Goal: Transaction & Acquisition: Purchase product/service

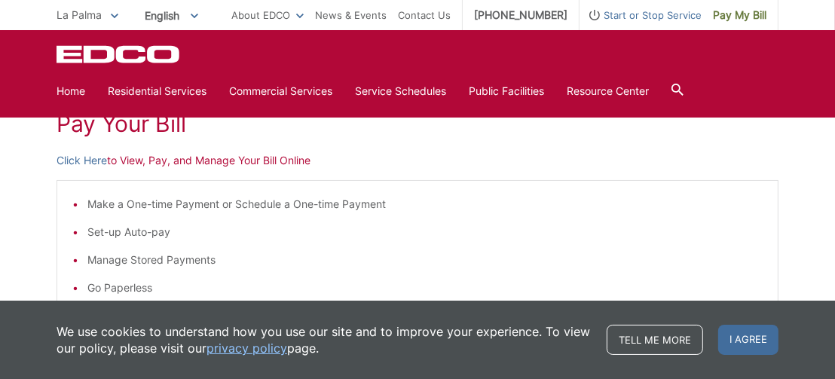
scroll to position [228, 0]
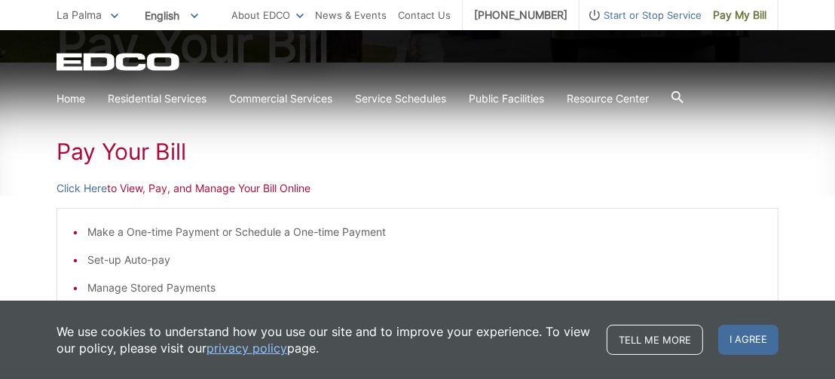
click at [217, 182] on p "Click Here to View, Pay, and Manage Your Bill Online" at bounding box center [418, 188] width 722 height 17
click at [183, 185] on p "Click Here to View, Pay, and Manage Your Bill Online" at bounding box center [418, 188] width 722 height 17
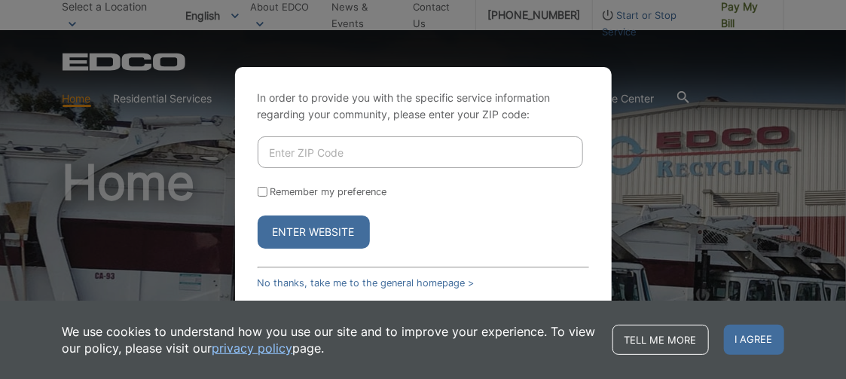
click at [289, 148] on input "Enter ZIP Code" at bounding box center [420, 152] width 325 height 32
click at [265, 191] on input "Remember my preference" at bounding box center [263, 192] width 10 height 10
checkbox input "true"
click at [294, 145] on input "Enter ZIP Code" at bounding box center [420, 152] width 325 height 32
type input "91941"
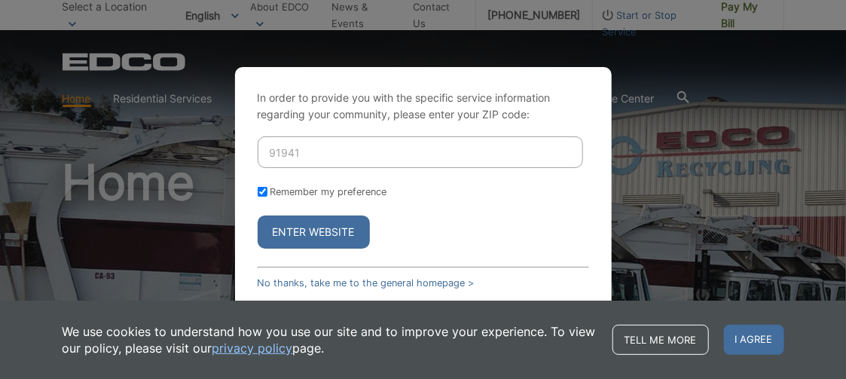
click at [286, 231] on button "Enter Website" at bounding box center [314, 231] width 112 height 33
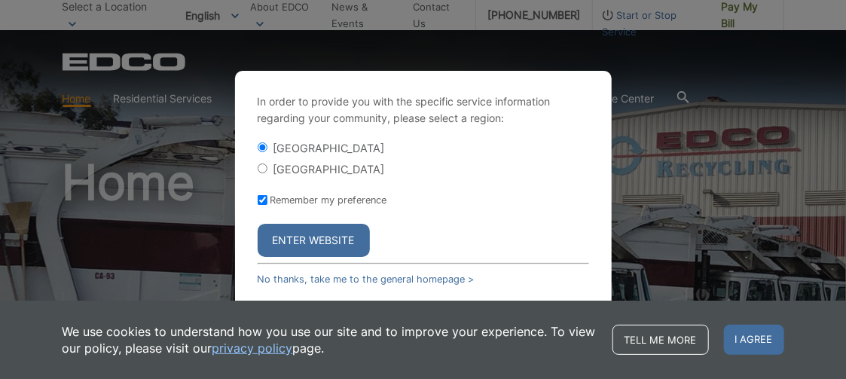
click at [258, 170] on input "[GEOGRAPHIC_DATA]" at bounding box center [263, 168] width 10 height 10
radio input "true"
click at [294, 229] on button "Enter Website" at bounding box center [314, 240] width 112 height 33
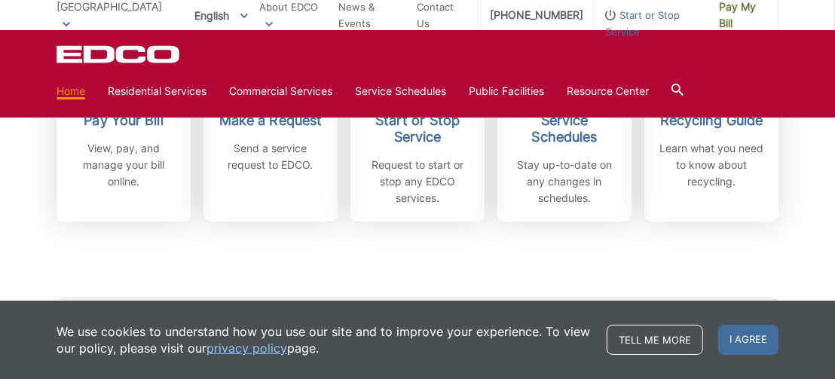
scroll to position [536, 0]
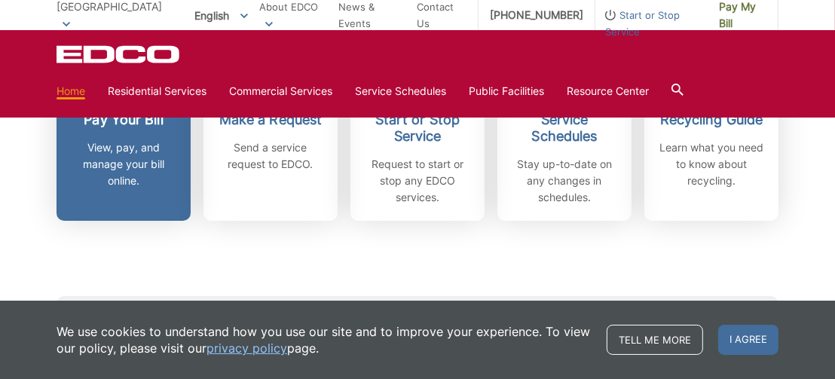
click at [124, 159] on p "View, pay, and manage your bill online." at bounding box center [124, 164] width 112 height 50
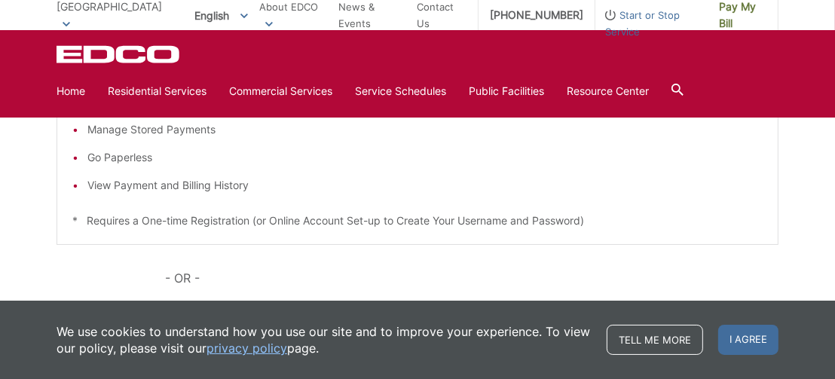
scroll to position [360, 0]
click at [466, 218] on p "* Requires a One-time Registration (or Online Account Set-up to Create Your Use…" at bounding box center [417, 220] width 690 height 17
drag, startPoint x: 185, startPoint y: 182, endPoint x: 165, endPoint y: 178, distance: 19.9
click at [185, 182] on li "View Payment and Billing History" at bounding box center [424, 184] width 675 height 17
click at [124, 156] on li "Go Paperless" at bounding box center [424, 156] width 675 height 17
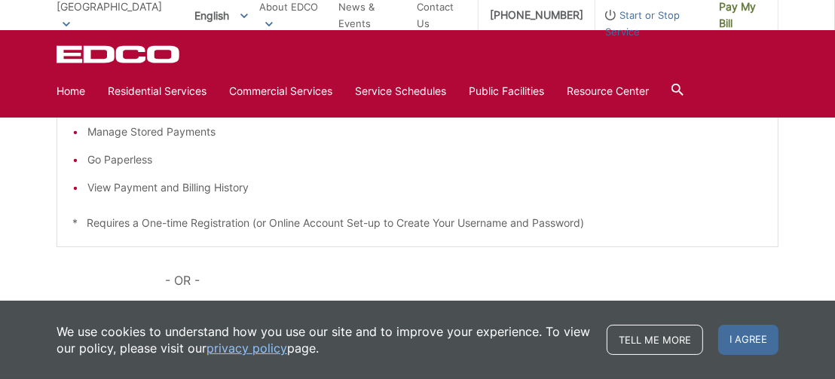
click at [143, 132] on li "Manage Stored Payments" at bounding box center [424, 132] width 675 height 17
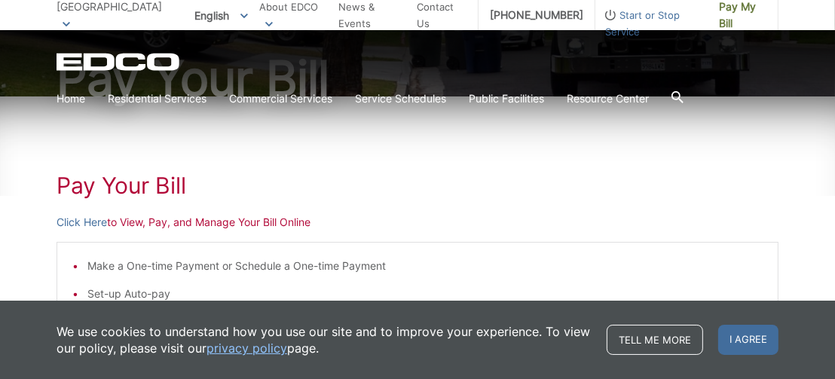
scroll to position [167, 0]
click at [133, 182] on h1 "Pay Your Bill" at bounding box center [418, 185] width 722 height 27
click at [154, 220] on p "Click Here to View, Pay, and Manage Your Bill Online" at bounding box center [418, 222] width 722 height 17
click at [215, 227] on p "Click Here to View, Pay, and Manage Your Bill Online" at bounding box center [418, 222] width 722 height 17
click at [254, 220] on p "Click Here to View, Pay, and Manage Your Bill Online" at bounding box center [418, 222] width 722 height 17
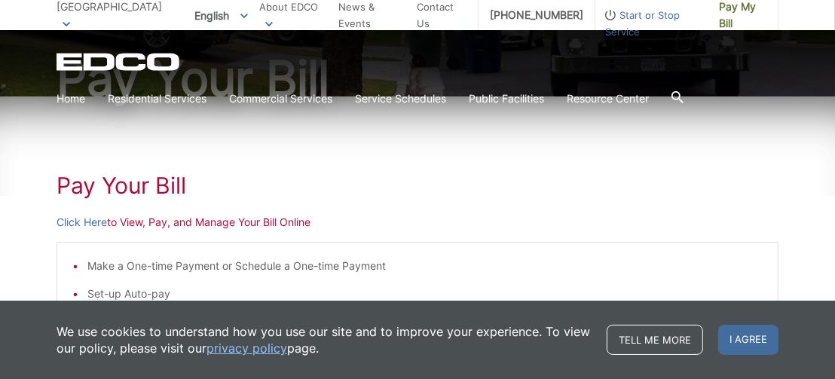
click at [312, 225] on p "Click Here to View, Pay, and Manage Your Bill Online" at bounding box center [418, 222] width 722 height 17
click at [321, 218] on p "Click Here to View, Pay, and Manage Your Bill Online" at bounding box center [418, 222] width 722 height 17
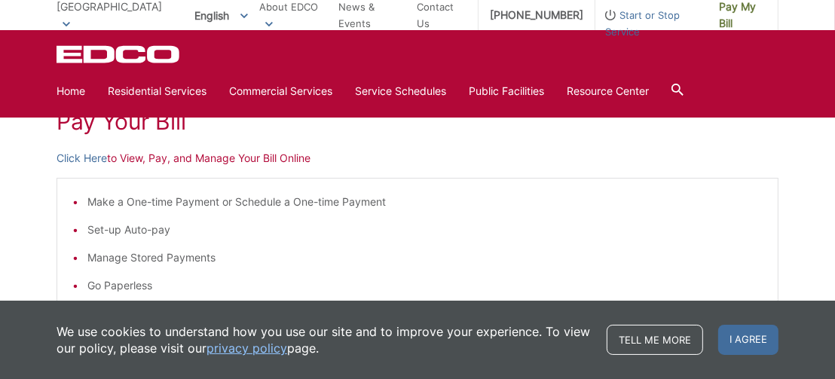
scroll to position [231, 0]
click at [383, 154] on p "Click Here to View, Pay, and Manage Your Bill Online" at bounding box center [418, 158] width 722 height 17
click at [125, 156] on p "Click Here to View, Pay, and Manage Your Bill Online" at bounding box center [418, 158] width 722 height 17
click at [238, 154] on p "Click Here to View, Pay, and Manage Your Bill Online" at bounding box center [418, 158] width 722 height 17
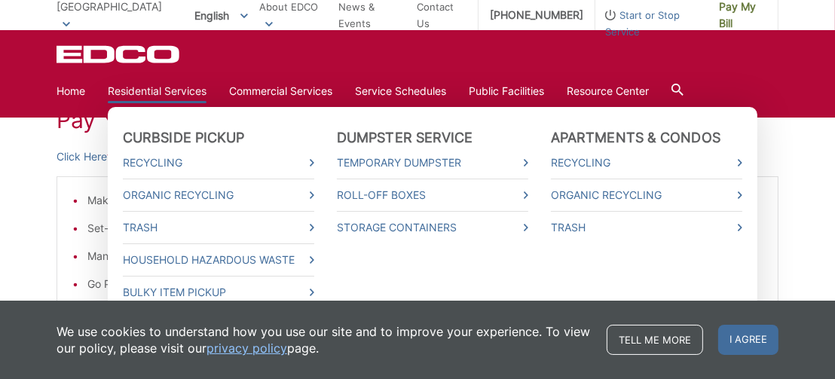
scroll to position [234, 0]
click at [162, 90] on link "Residential Services" at bounding box center [157, 91] width 99 height 17
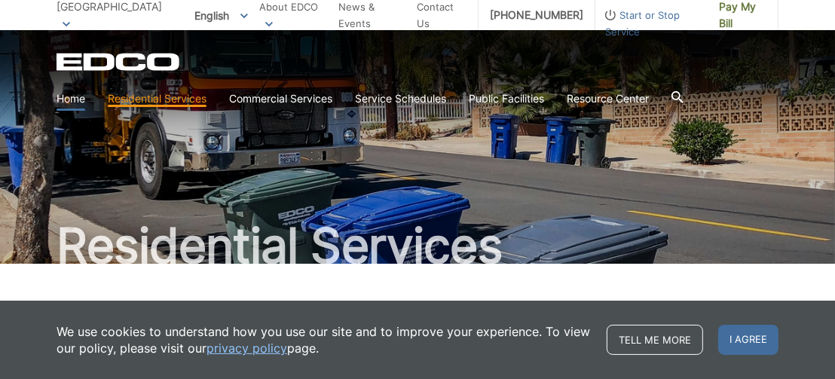
click at [76, 96] on link "Home" at bounding box center [71, 98] width 29 height 17
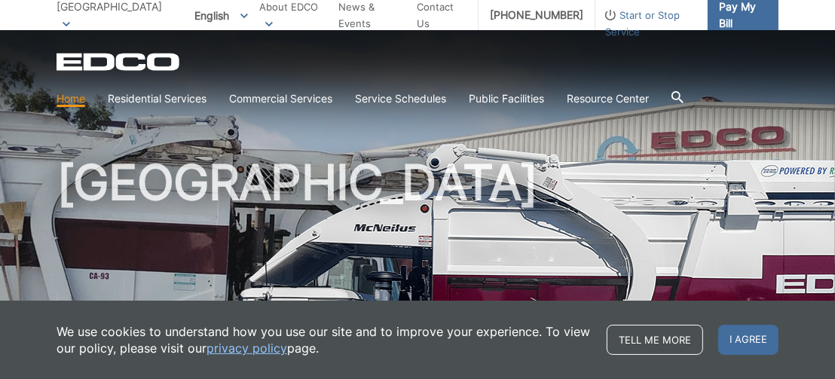
click at [734, 11] on span "Pay My Bill" at bounding box center [742, 14] width 47 height 33
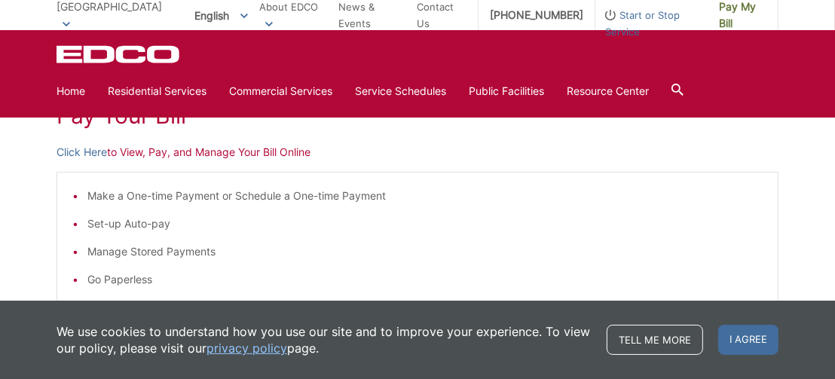
scroll to position [237, 0]
click at [200, 149] on p "Click Here to View, Pay, and Manage Your Bill Online" at bounding box center [418, 152] width 722 height 17
click at [176, 151] on p "Click Here to View, Pay, and Manage Your Bill Online" at bounding box center [418, 152] width 722 height 17
click at [170, 151] on p "Click Here to View, Pay, and Manage Your Bill Online" at bounding box center [418, 152] width 722 height 17
click at [162, 151] on p "Click Here to View, Pay, and Manage Your Bill Online" at bounding box center [418, 152] width 722 height 17
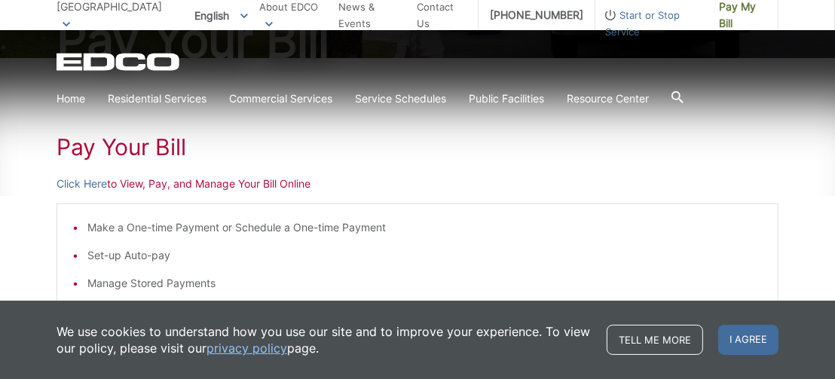
click at [134, 149] on h1 "Pay Your Bill" at bounding box center [418, 146] width 722 height 27
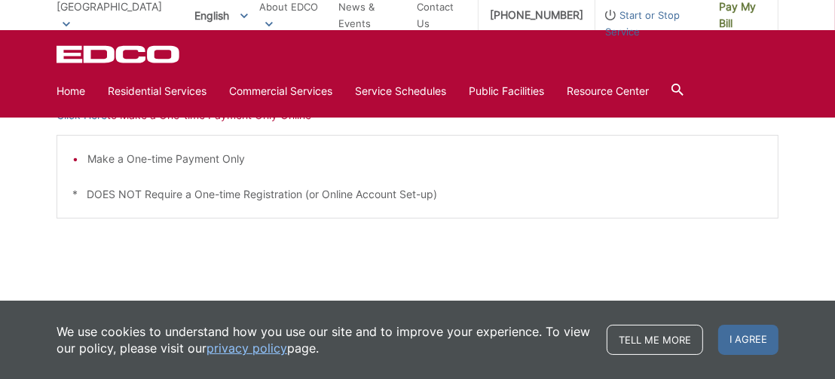
scroll to position [567, 0]
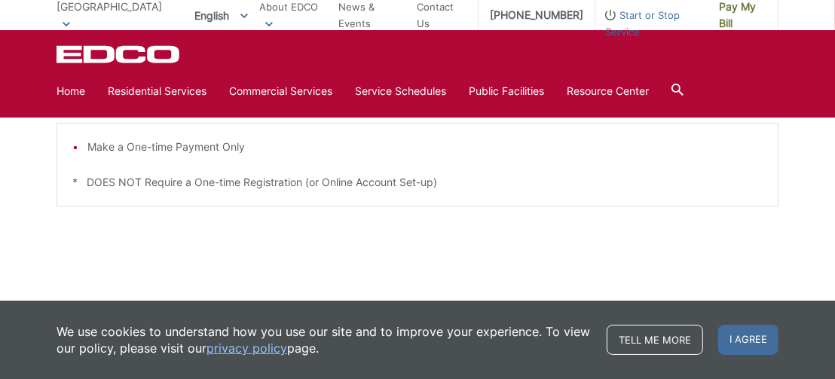
click at [70, 15] on span at bounding box center [67, 23] width 8 height 17
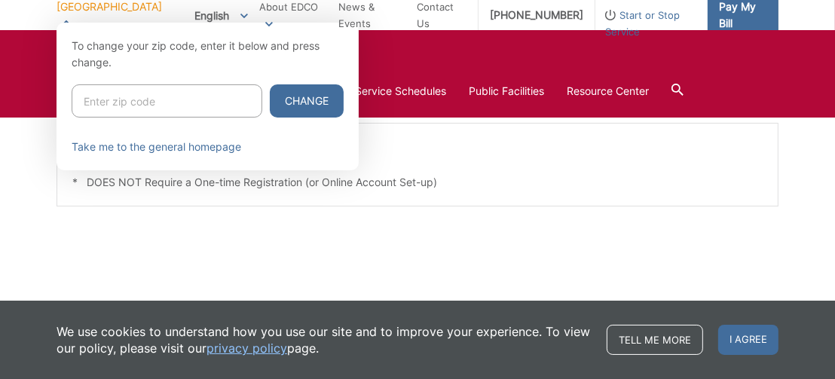
click at [729, 15] on span "Pay My Bill" at bounding box center [742, 14] width 47 height 33
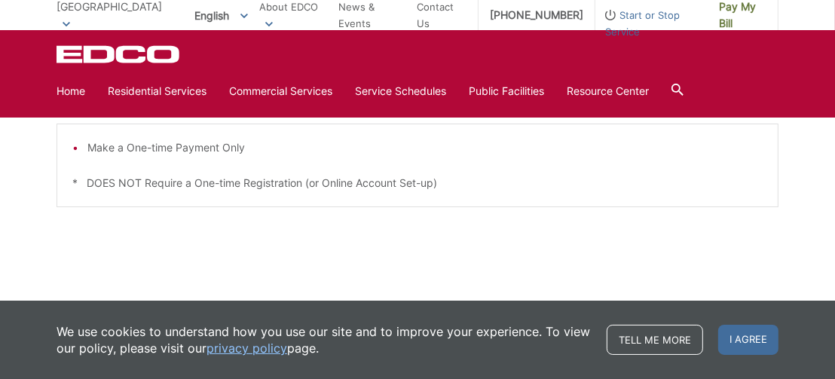
scroll to position [567, 0]
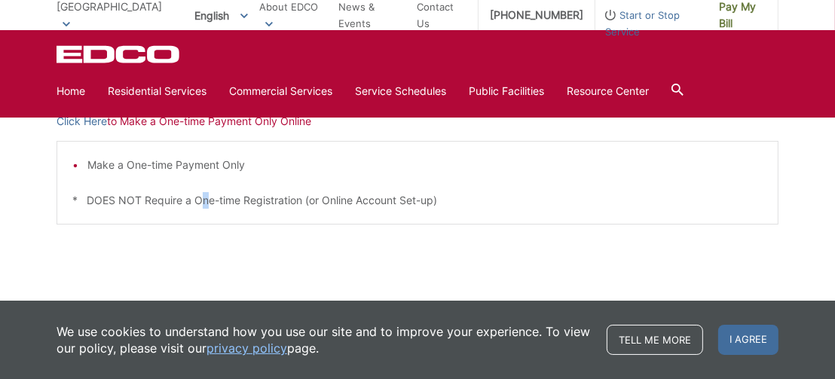
click at [205, 182] on div "Make a One-time Payment Only * DOES NOT Require a One-time Registration (or Onl…" at bounding box center [418, 183] width 722 height 84
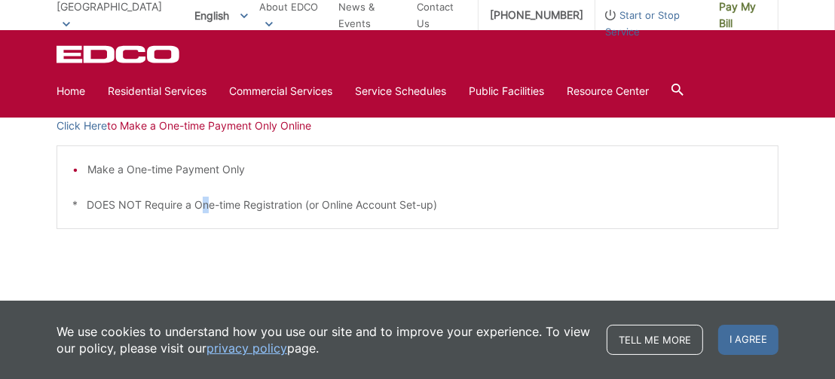
scroll to position [543, 0]
click at [194, 169] on li "Make a One-time Payment Only" at bounding box center [424, 170] width 675 height 17
click at [203, 124] on p "Click Here to Make a One-time Payment Only Online" at bounding box center [418, 126] width 722 height 17
click at [629, 341] on link "Tell me more" at bounding box center [655, 340] width 96 height 30
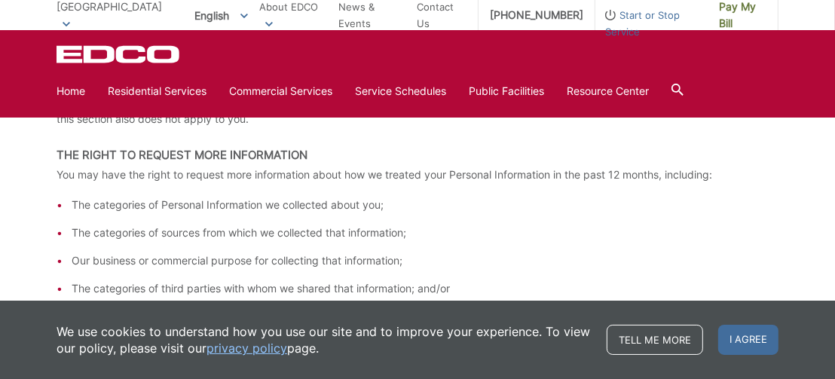
scroll to position [1982, 0]
click at [742, 340] on span "I agree" at bounding box center [748, 340] width 60 height 30
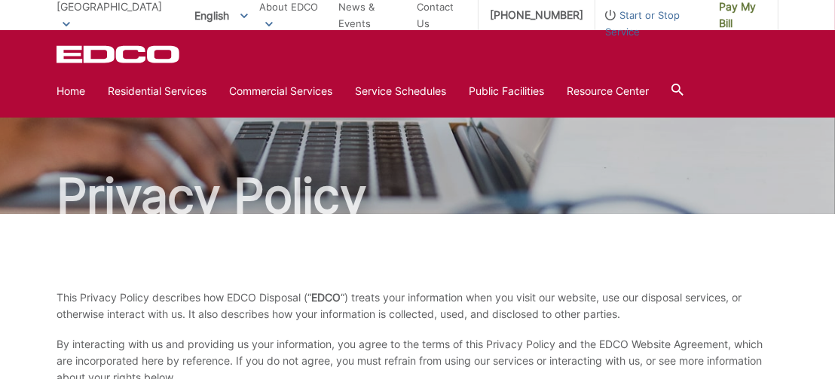
scroll to position [0, 0]
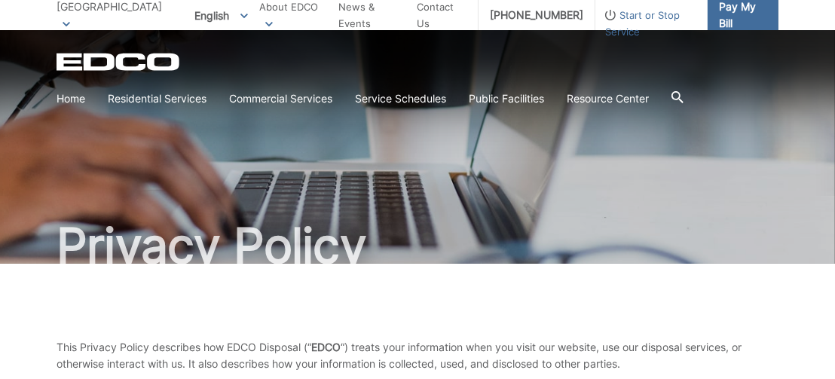
click at [736, 15] on span "Pay My Bill" at bounding box center [742, 14] width 47 height 33
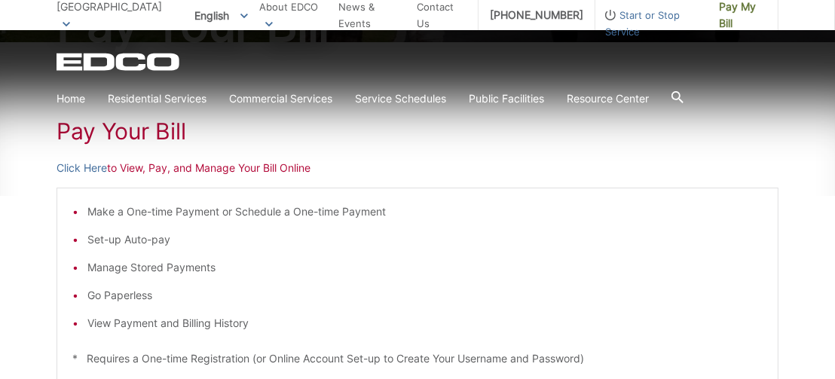
scroll to position [221, 0]
click at [231, 169] on p "Click Here to View, Pay, and Manage Your Bill Online" at bounding box center [418, 168] width 722 height 17
click at [188, 170] on p "Click Here to View, Pay, and Manage Your Bill Online" at bounding box center [418, 168] width 722 height 17
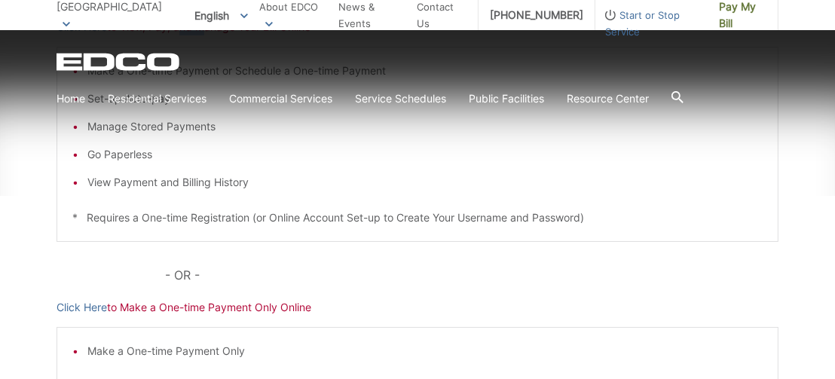
scroll to position [363, 0]
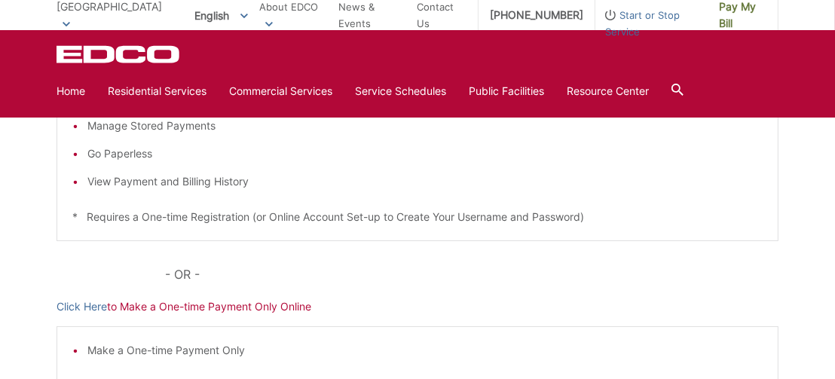
click at [180, 307] on p "Click Here to Make a One-time Payment Only Online" at bounding box center [418, 306] width 722 height 17
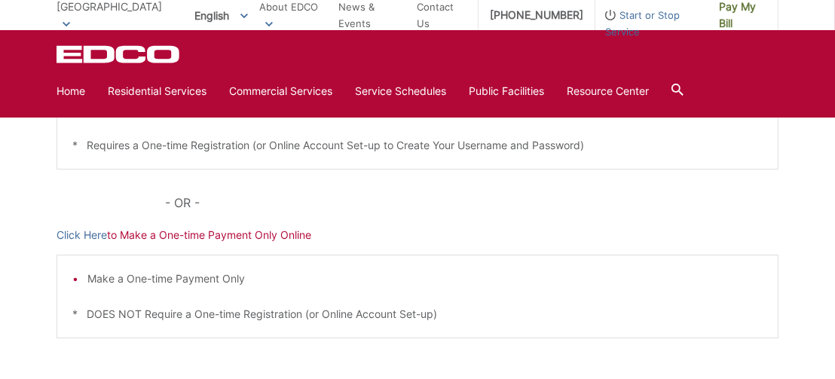
scroll to position [435, 0]
click at [160, 278] on li "Make a One-time Payment Only" at bounding box center [424, 278] width 675 height 17
click at [126, 314] on p "* DOES NOT Require a One-time Registration (or Online Account Set-up)" at bounding box center [417, 313] width 690 height 17
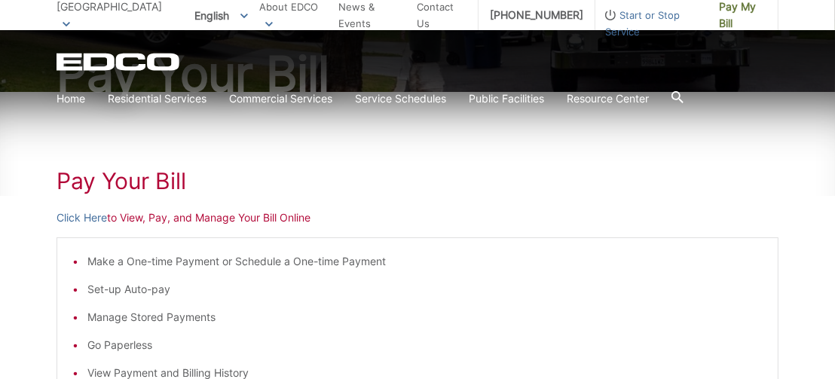
click at [206, 212] on p "Click Here to View, Pay, and Manage Your Bill Online" at bounding box center [418, 217] width 722 height 17
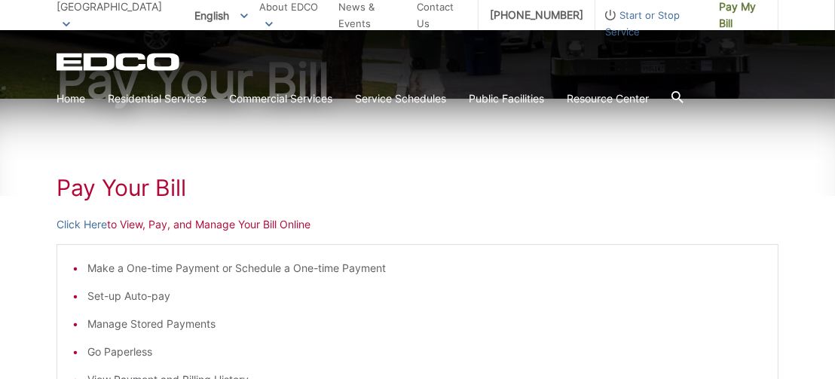
scroll to position [164, 0]
click at [69, 99] on link "Home" at bounding box center [71, 98] width 29 height 17
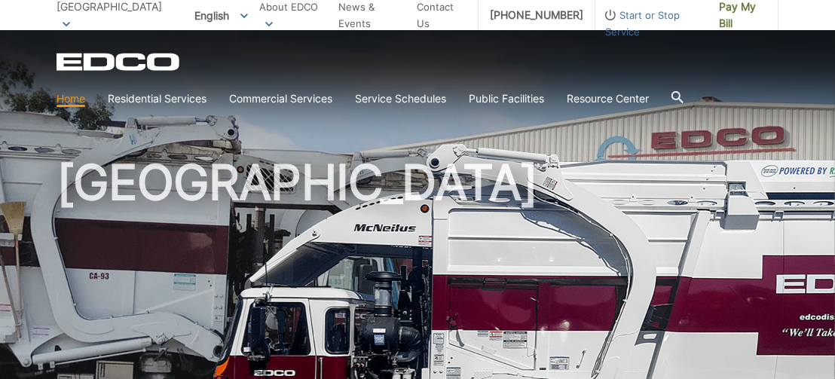
click at [70, 22] on icon at bounding box center [67, 24] width 8 height 5
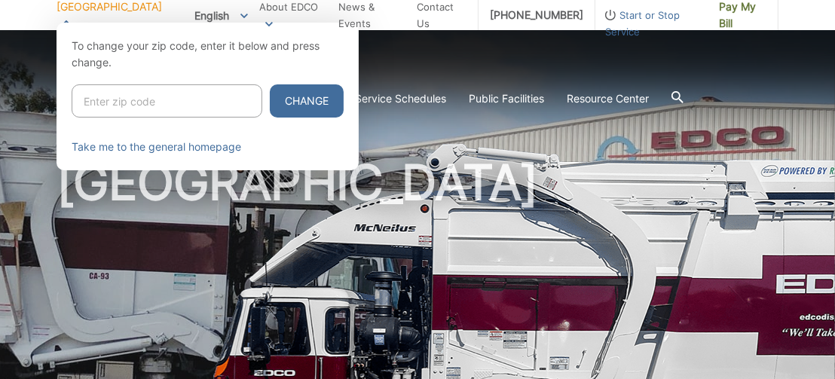
click at [70, 20] on icon at bounding box center [67, 22] width 8 height 5
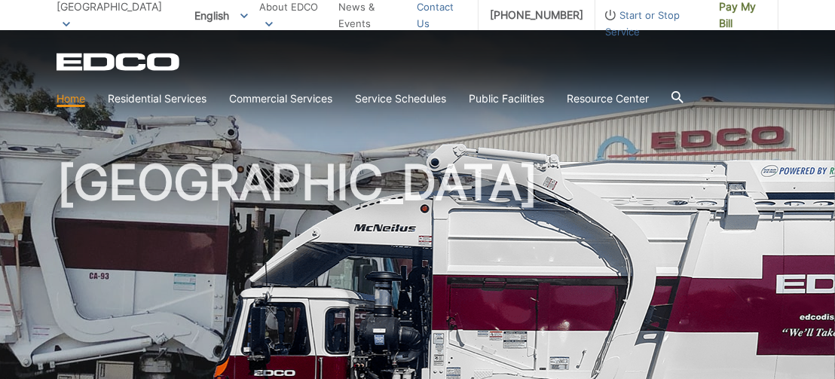
click at [454, 18] on link "Contact Us" at bounding box center [442, 14] width 50 height 33
